Goal: Information Seeking & Learning: Find specific page/section

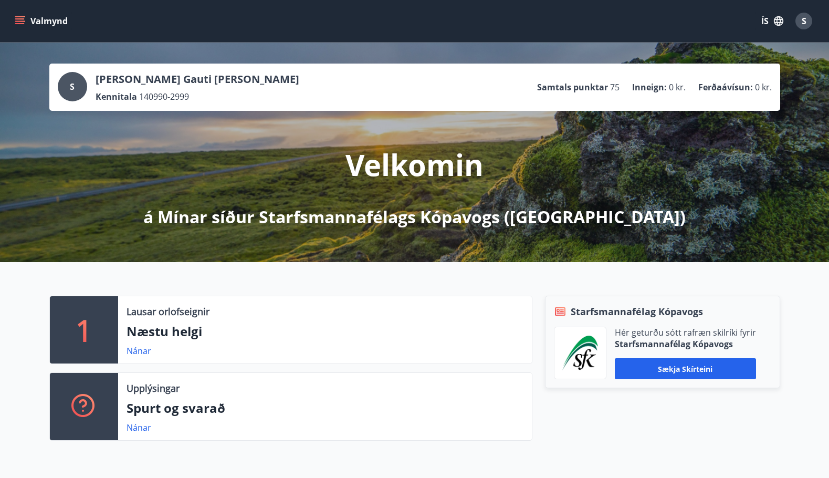
click at [51, 18] on button "Valmynd" at bounding box center [42, 21] width 59 height 19
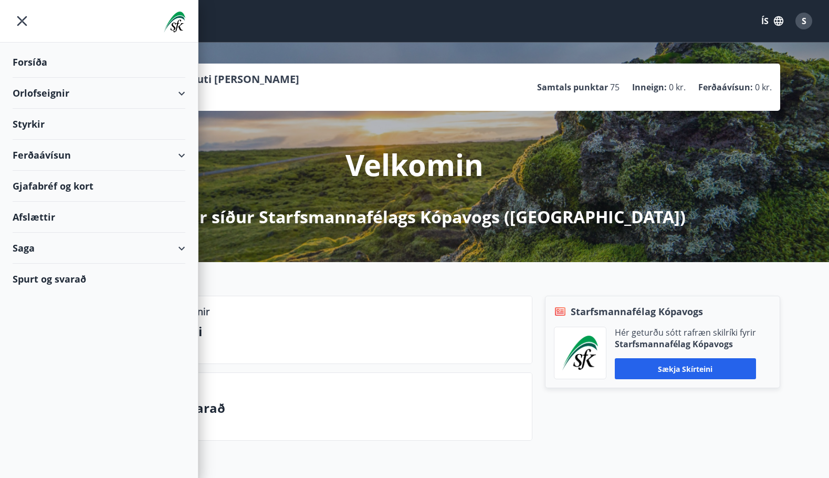
click at [56, 279] on div "Spurt og svarað" at bounding box center [99, 279] width 173 height 30
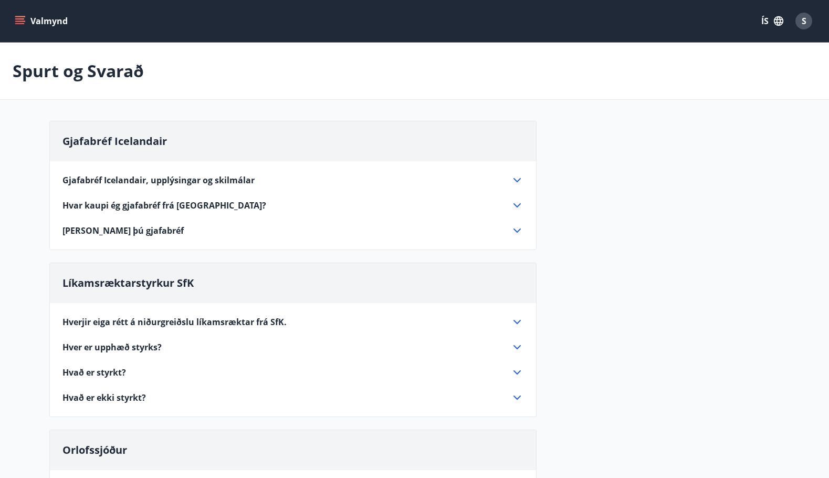
click at [515, 176] on icon at bounding box center [517, 180] width 13 height 13
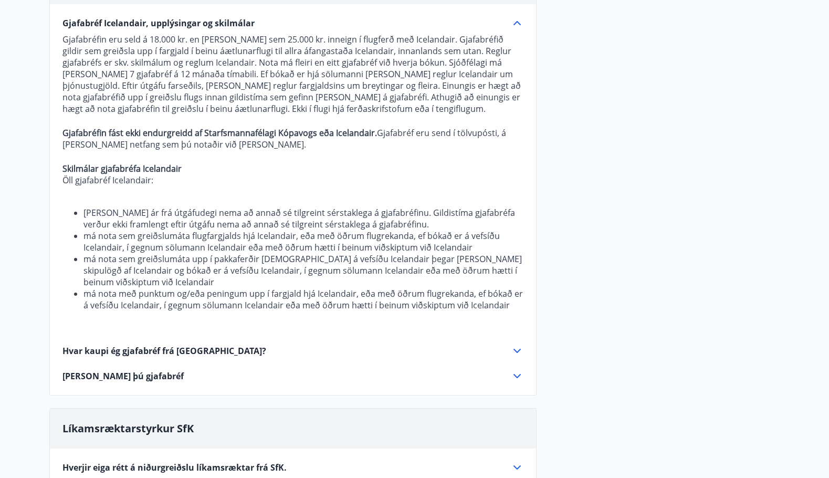
scroll to position [158, 0]
click at [514, 308] on li "má nota með punktum og/eða peningum upp í fargjald hjá Icelandair, eða með öðru…" at bounding box center [304, 298] width 440 height 23
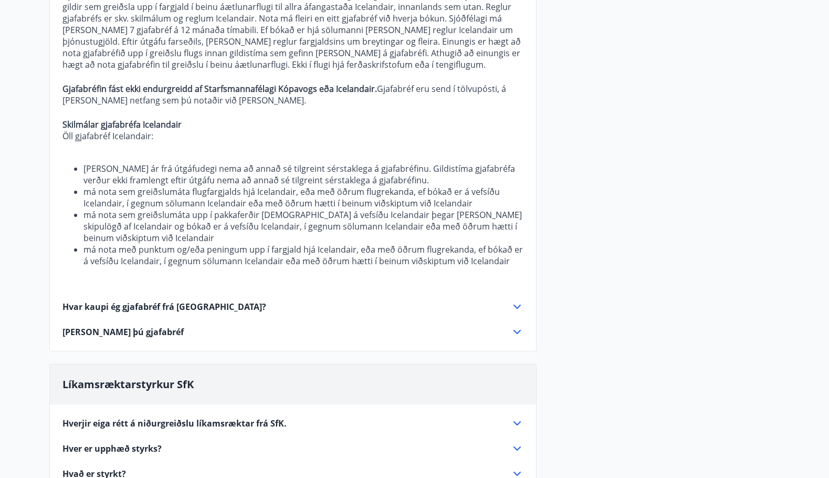
scroll to position [210, 0]
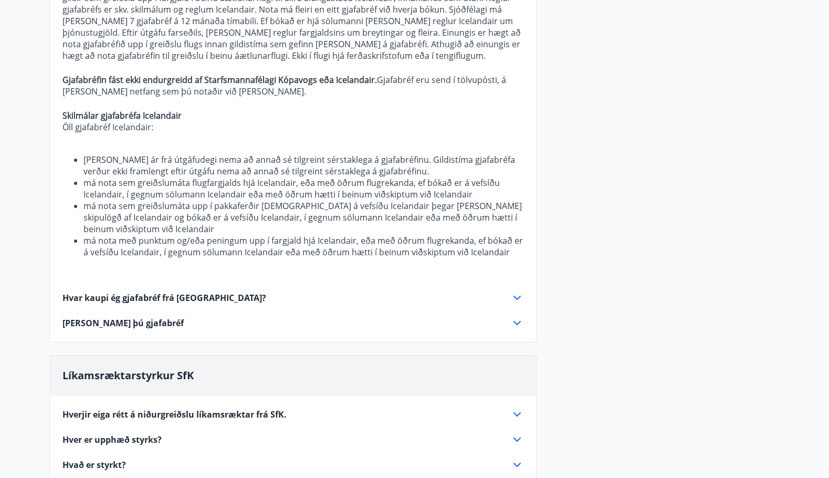
click at [517, 299] on icon at bounding box center [517, 298] width 7 height 4
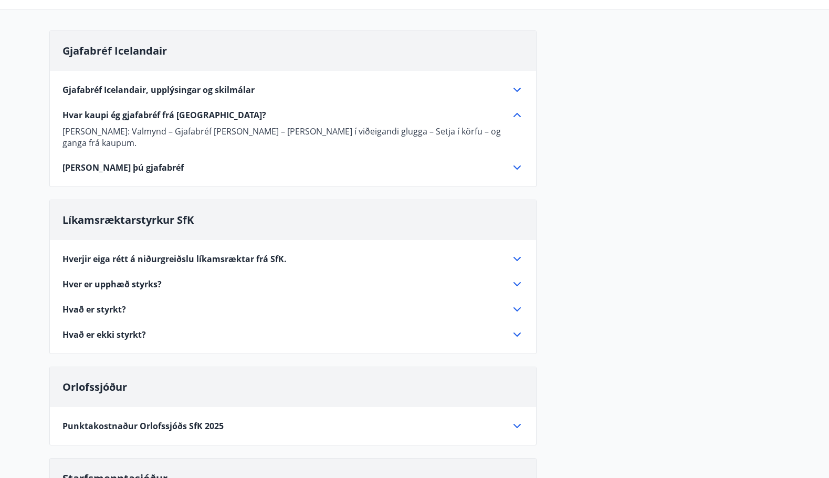
scroll to position [53, 0]
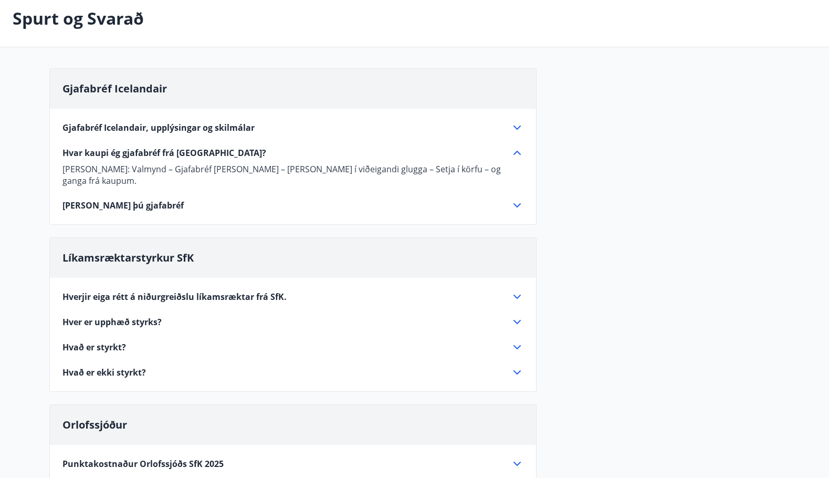
click at [518, 199] on icon at bounding box center [517, 205] width 13 height 13
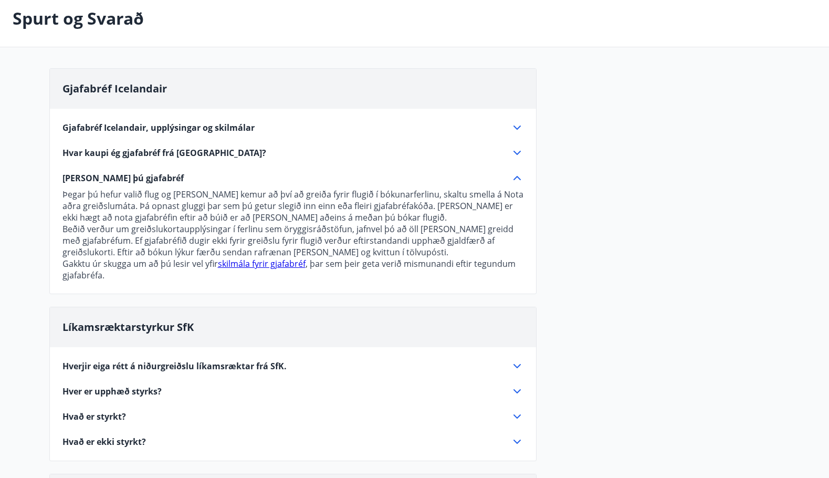
click at [513, 177] on icon at bounding box center [517, 178] width 13 height 13
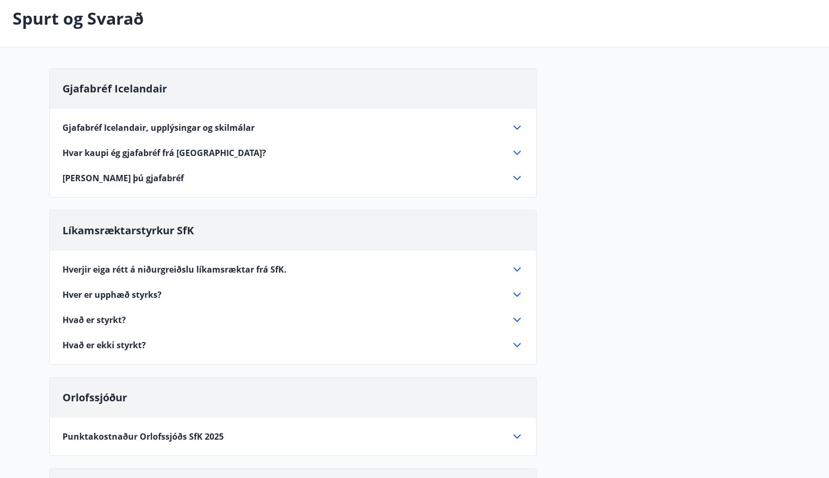
click at [520, 152] on icon at bounding box center [517, 153] width 7 height 4
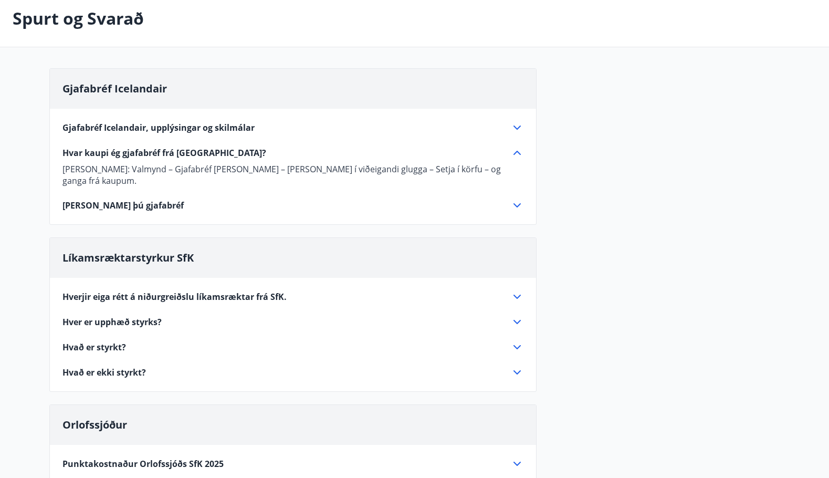
click at [519, 126] on icon at bounding box center [517, 127] width 13 height 13
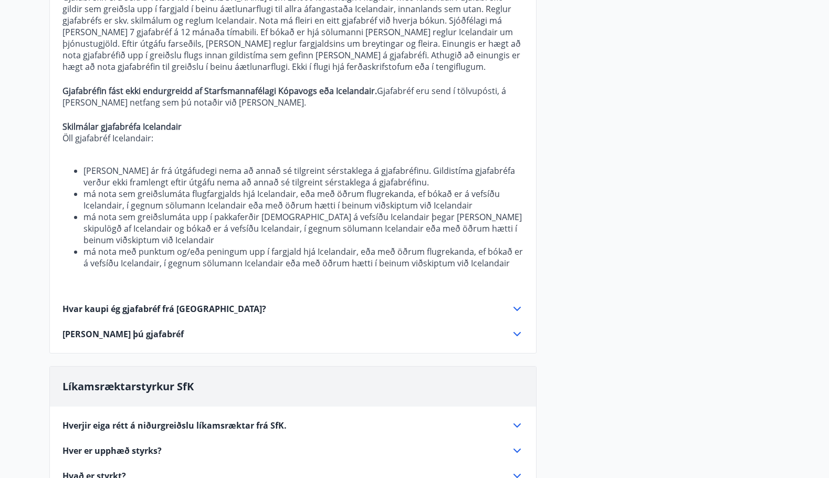
scroll to position [0, 0]
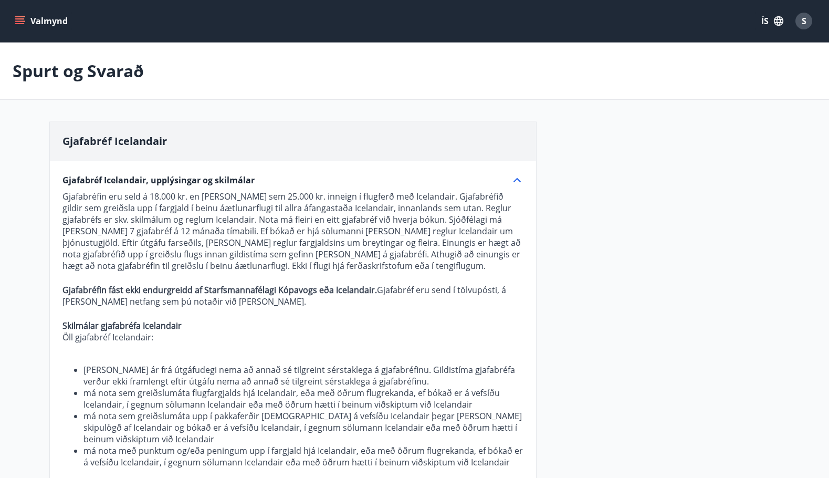
click at [19, 18] on icon "menu" at bounding box center [19, 18] width 9 height 1
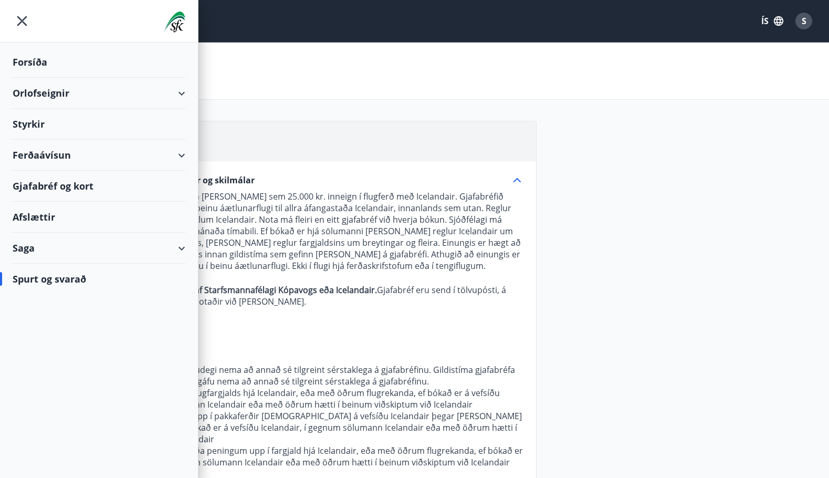
click at [41, 183] on div "Gjafabréf og kort" at bounding box center [99, 186] width 173 height 31
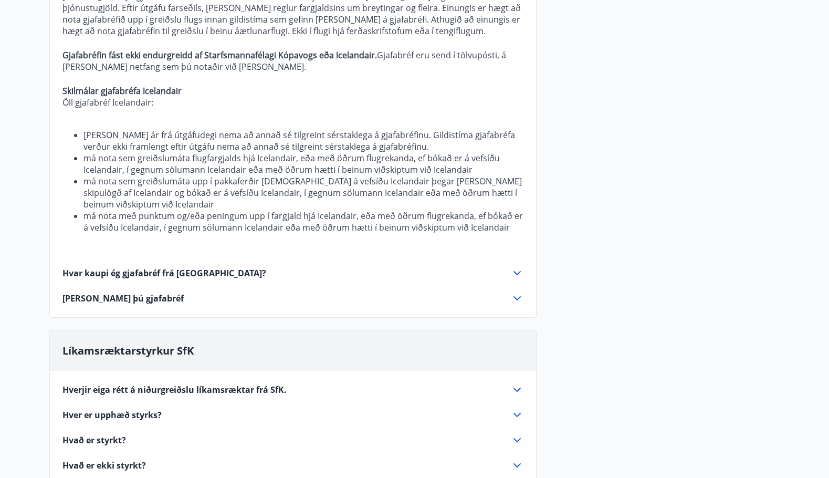
scroll to position [235, 0]
click at [516, 273] on icon at bounding box center [517, 272] width 7 height 4
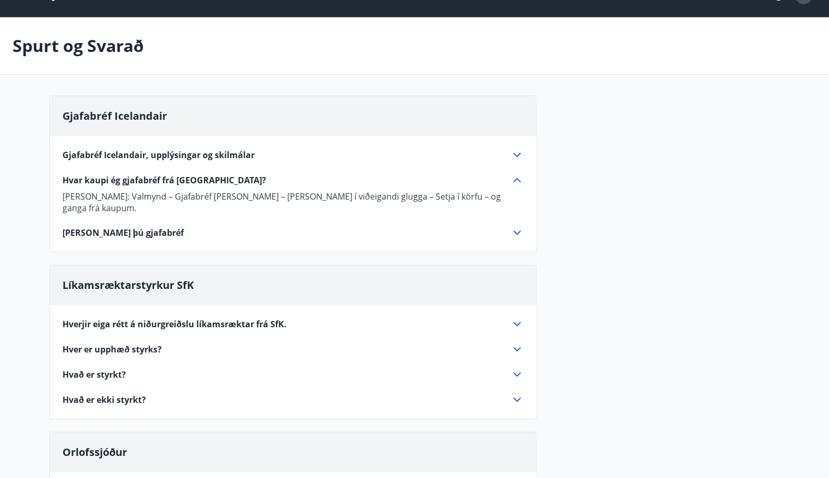
scroll to position [0, 0]
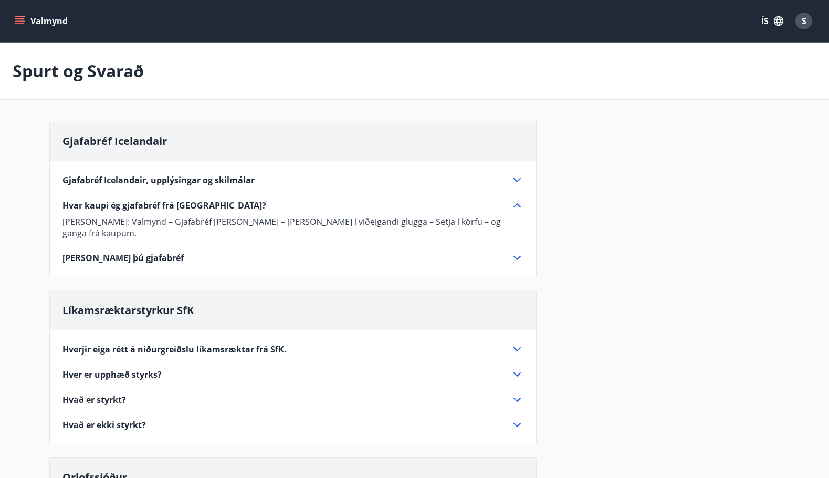
click at [517, 252] on icon at bounding box center [517, 258] width 13 height 13
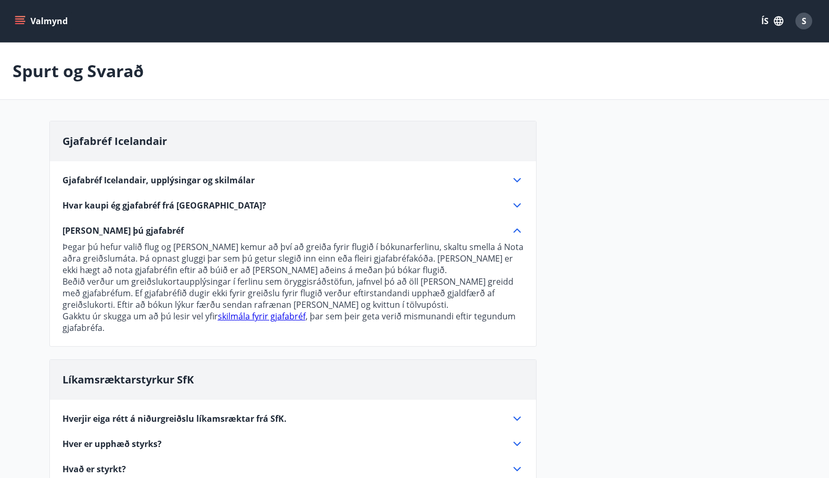
click at [517, 228] on icon at bounding box center [517, 230] width 13 height 13
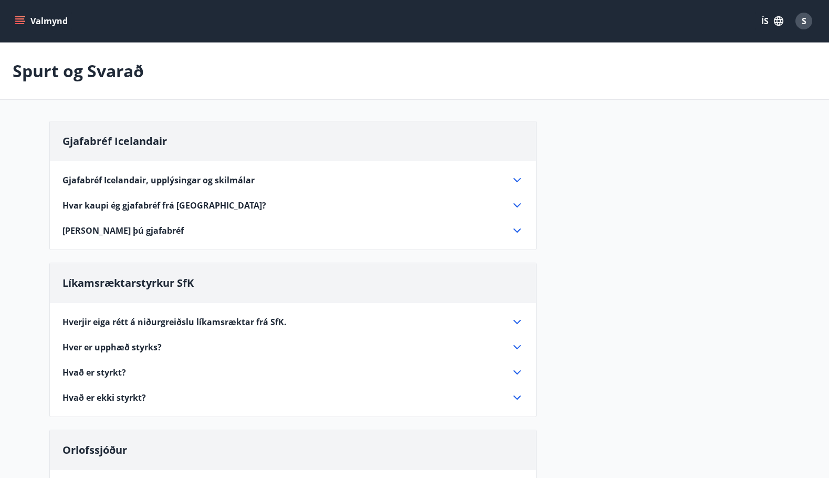
click at [513, 175] on icon at bounding box center [517, 180] width 13 height 13
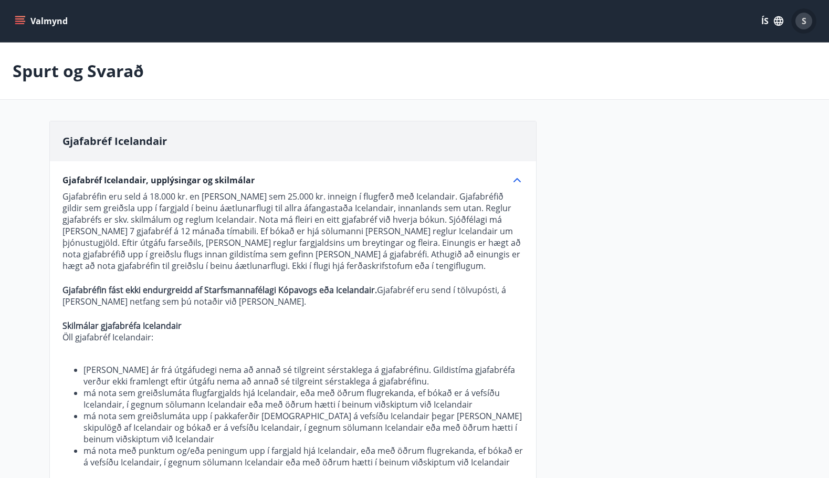
click at [804, 17] on span "S" at bounding box center [804, 21] width 5 height 12
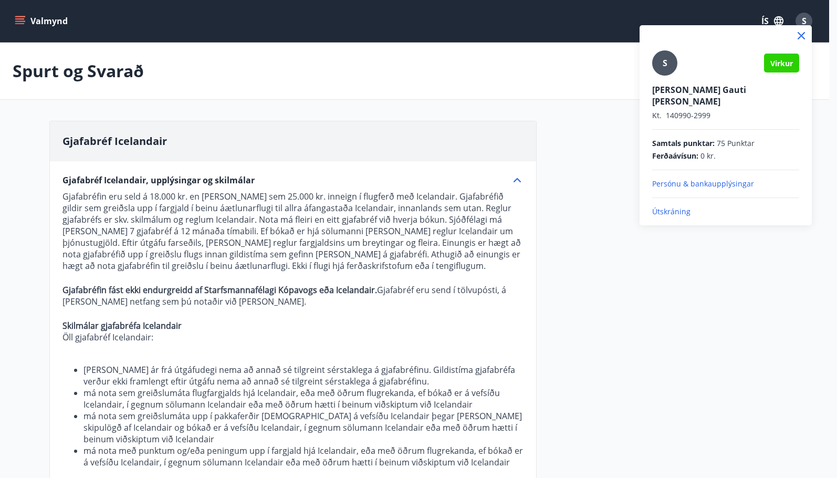
click at [665, 206] on p "Útskráning" at bounding box center [725, 211] width 147 height 11
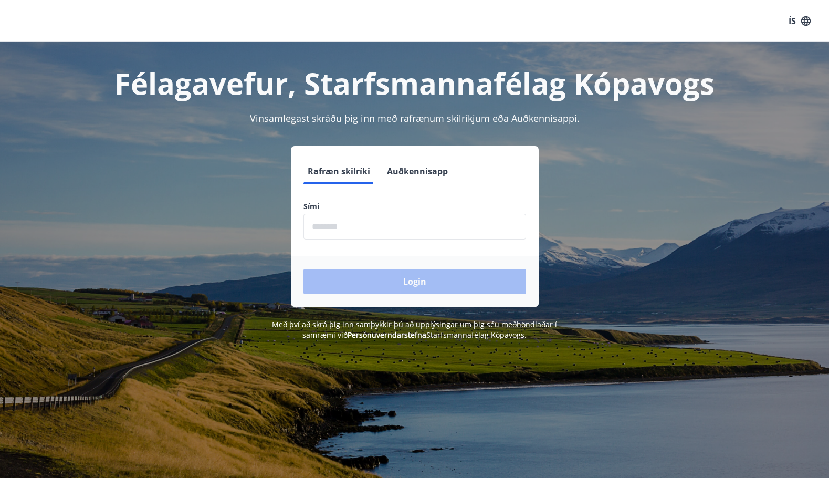
click at [325, 230] on input "phone" at bounding box center [415, 227] width 223 height 26
type input "********"
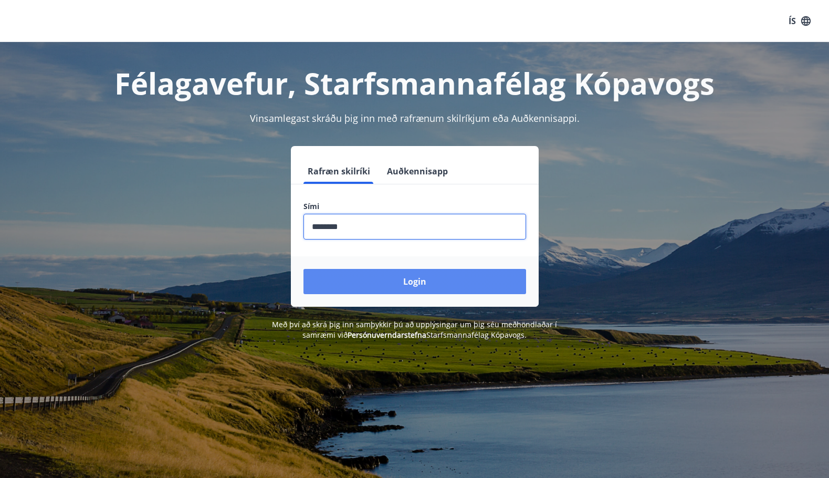
click at [385, 279] on button "Login" at bounding box center [415, 281] width 223 height 25
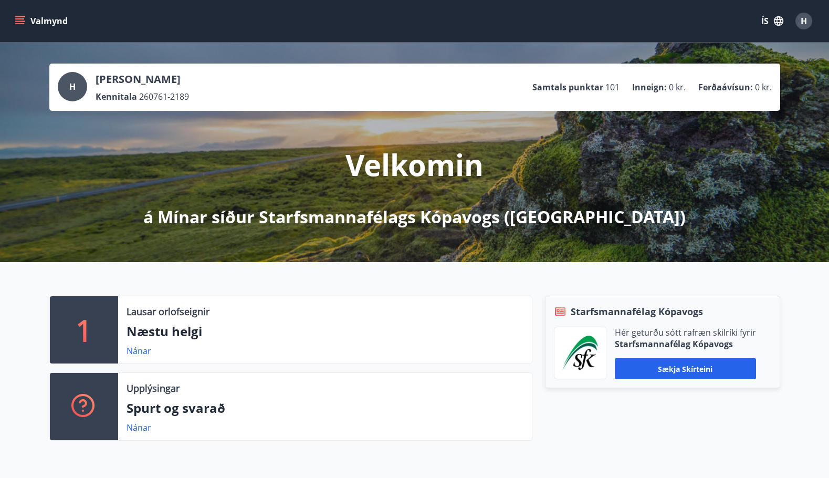
click at [44, 15] on button "Valmynd" at bounding box center [42, 21] width 59 height 19
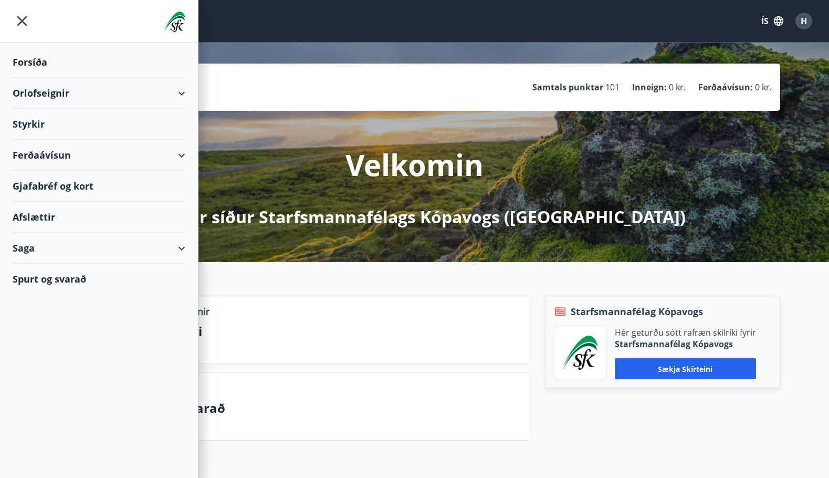
click at [48, 182] on div "Gjafabréf og kort" at bounding box center [99, 186] width 173 height 31
click at [300, 46] on div "H Helga Hafsteinsdóttir Kennitala 260761-2189 Samtals punktar 101 Inneign : 0 k…" at bounding box center [414, 153] width 829 height 220
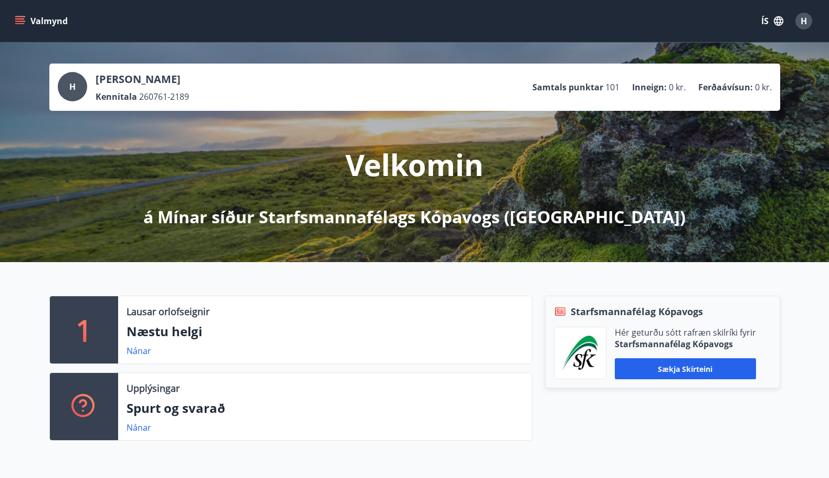
click at [38, 16] on button "Valmynd" at bounding box center [42, 21] width 59 height 19
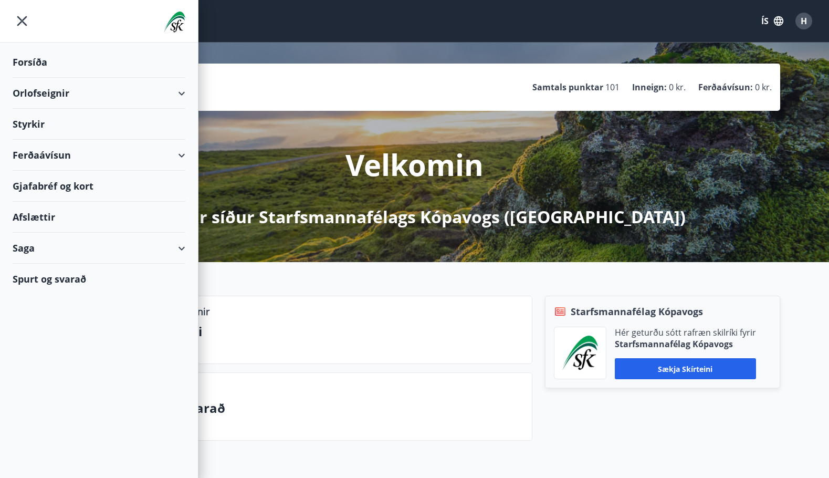
click at [64, 185] on div "Gjafabréf og kort" at bounding box center [99, 186] width 173 height 31
click at [44, 280] on div "Spurt og svarað" at bounding box center [99, 279] width 173 height 30
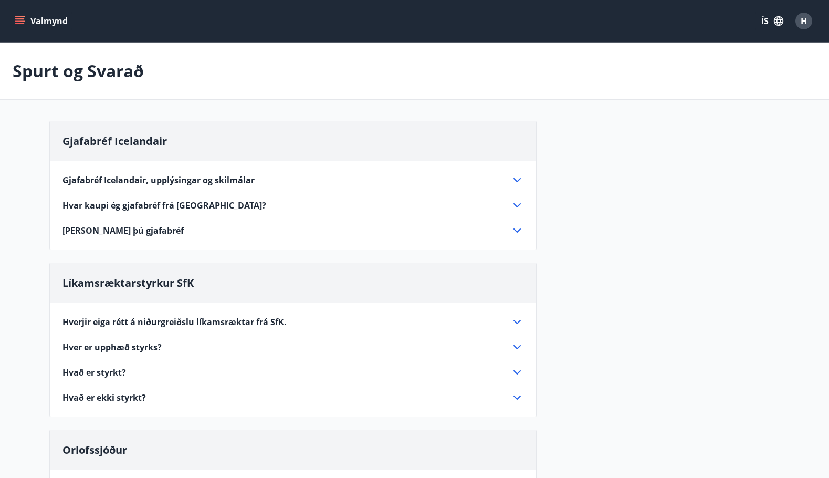
click at [517, 176] on icon at bounding box center [517, 180] width 13 height 13
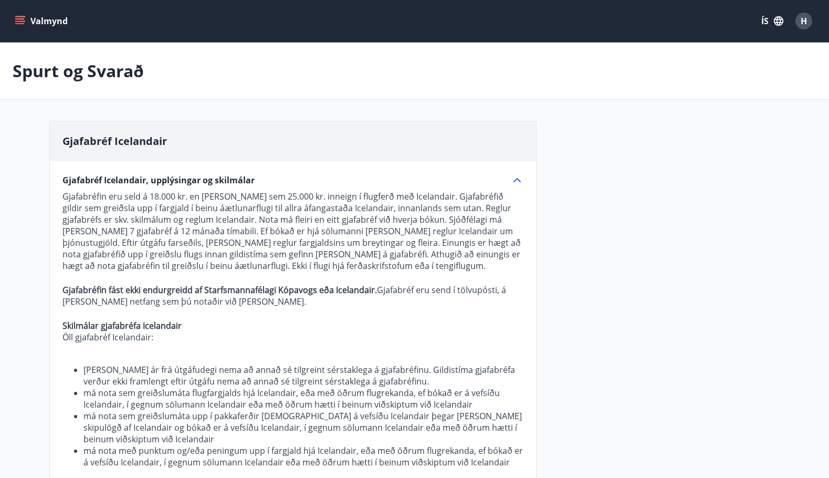
click at [543, 65] on div "Spurt og Svarað" at bounding box center [414, 71] width 829 height 57
click at [30, 19] on button "Valmynd" at bounding box center [42, 21] width 59 height 19
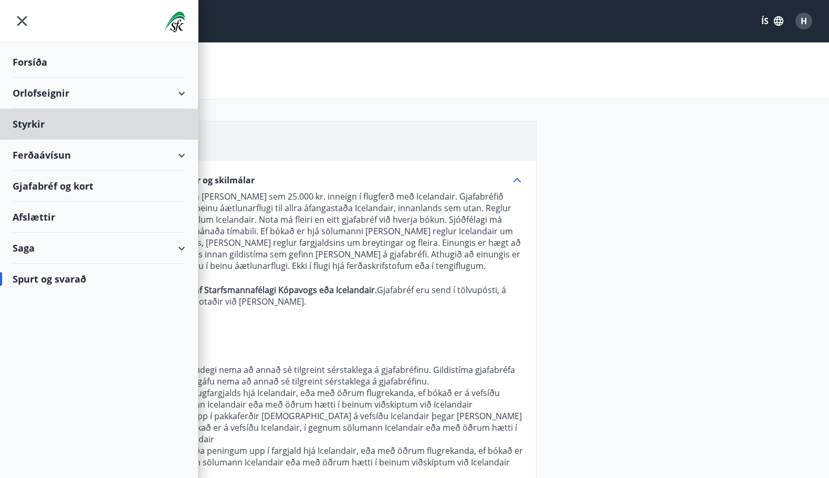
click at [35, 58] on div "Forsíða" at bounding box center [99, 62] width 173 height 31
